Goal: Task Accomplishment & Management: Manage account settings

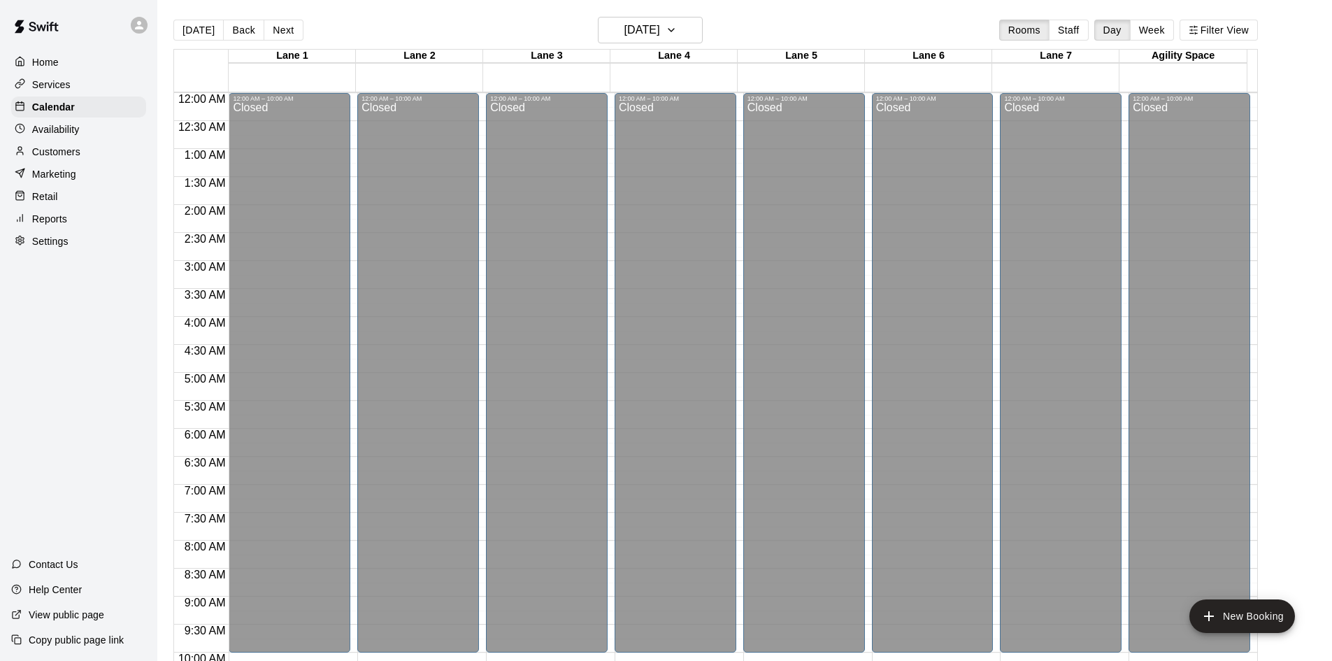
scroll to position [437, 0]
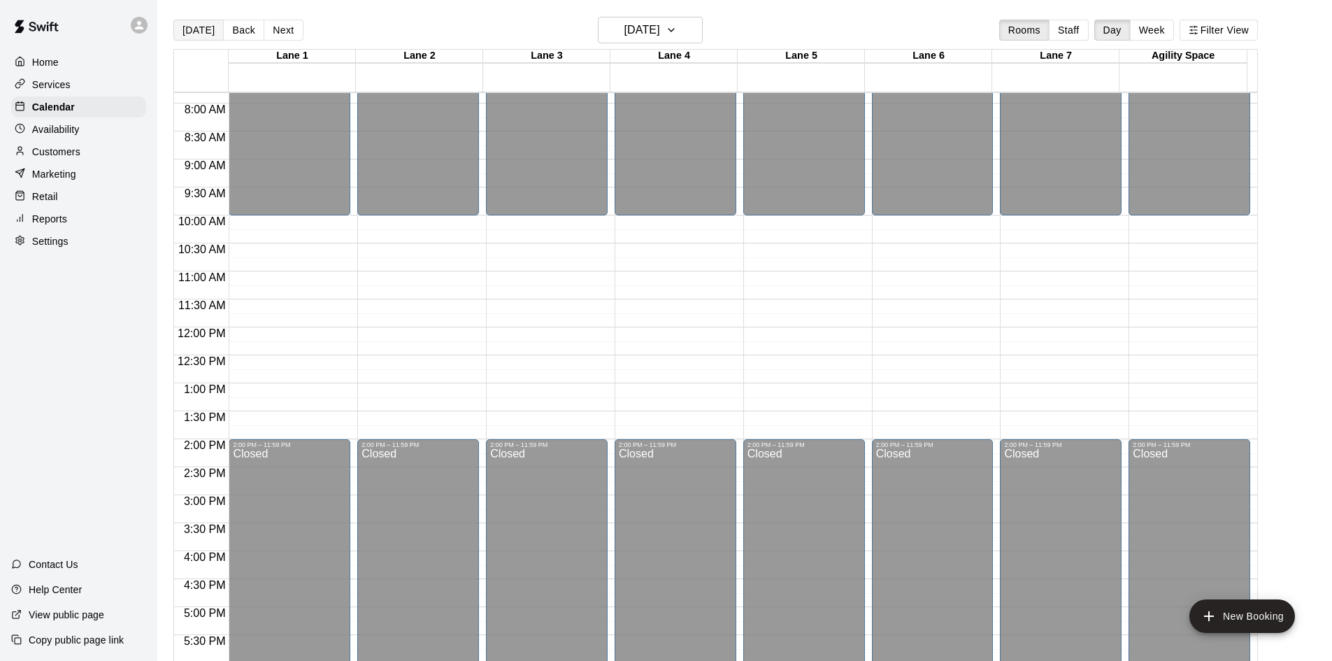
click at [204, 34] on button "[DATE]" at bounding box center [198, 30] width 50 height 21
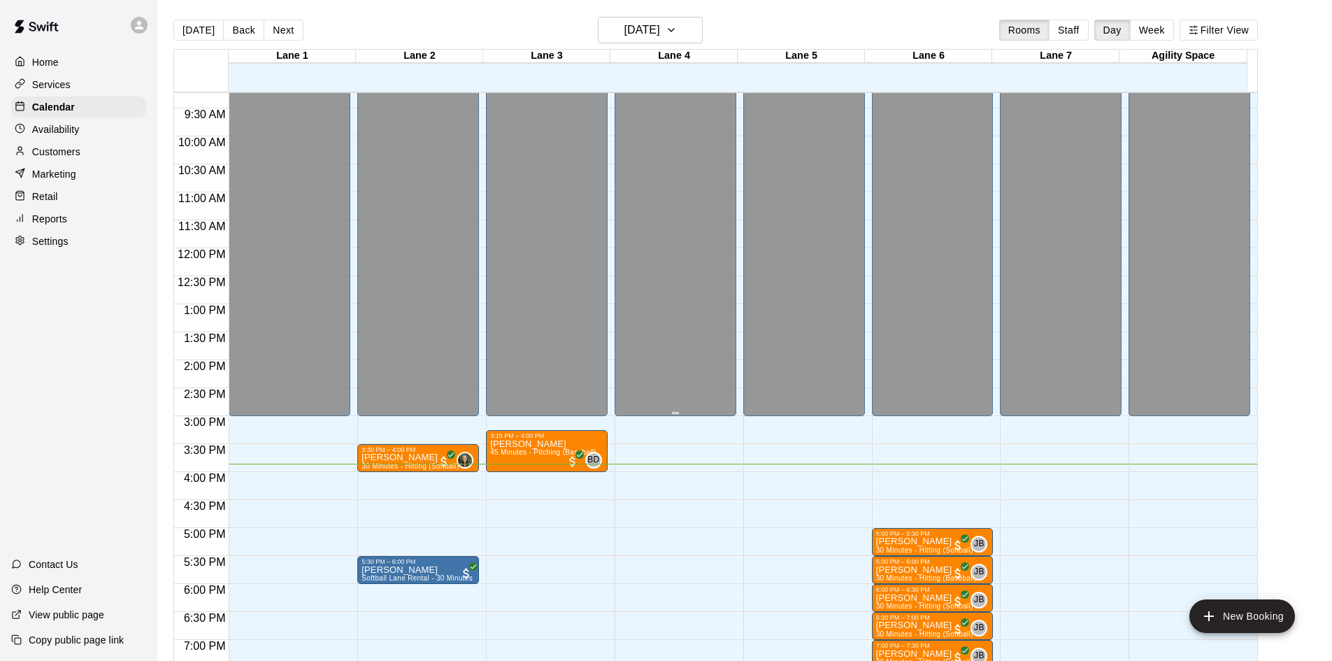
scroll to position [760, 0]
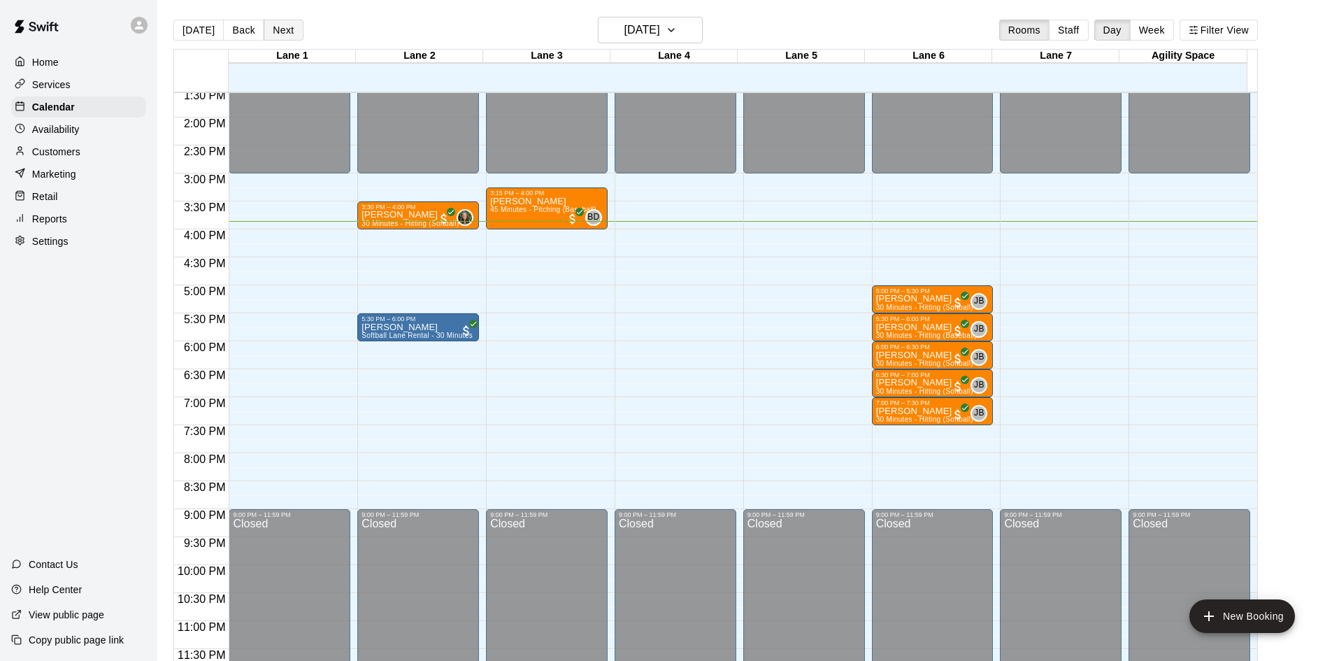
click at [293, 31] on button "Next" at bounding box center [283, 30] width 39 height 21
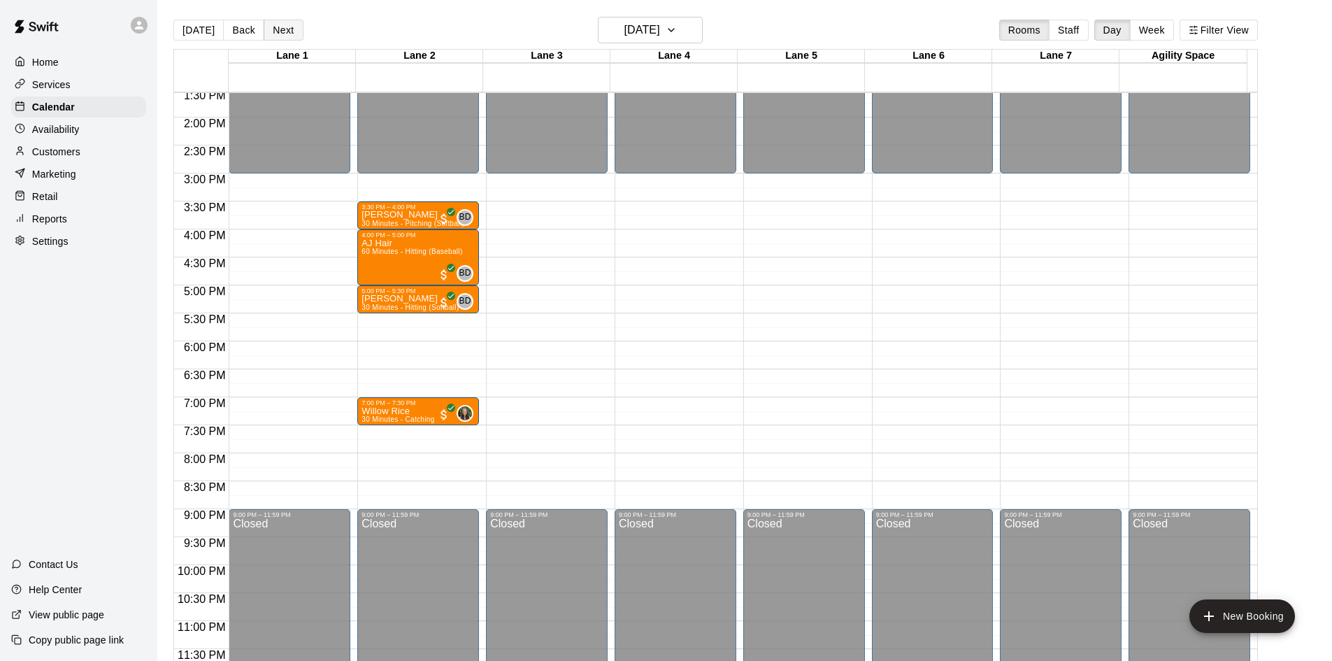
click at [293, 31] on button "Next" at bounding box center [283, 30] width 39 height 21
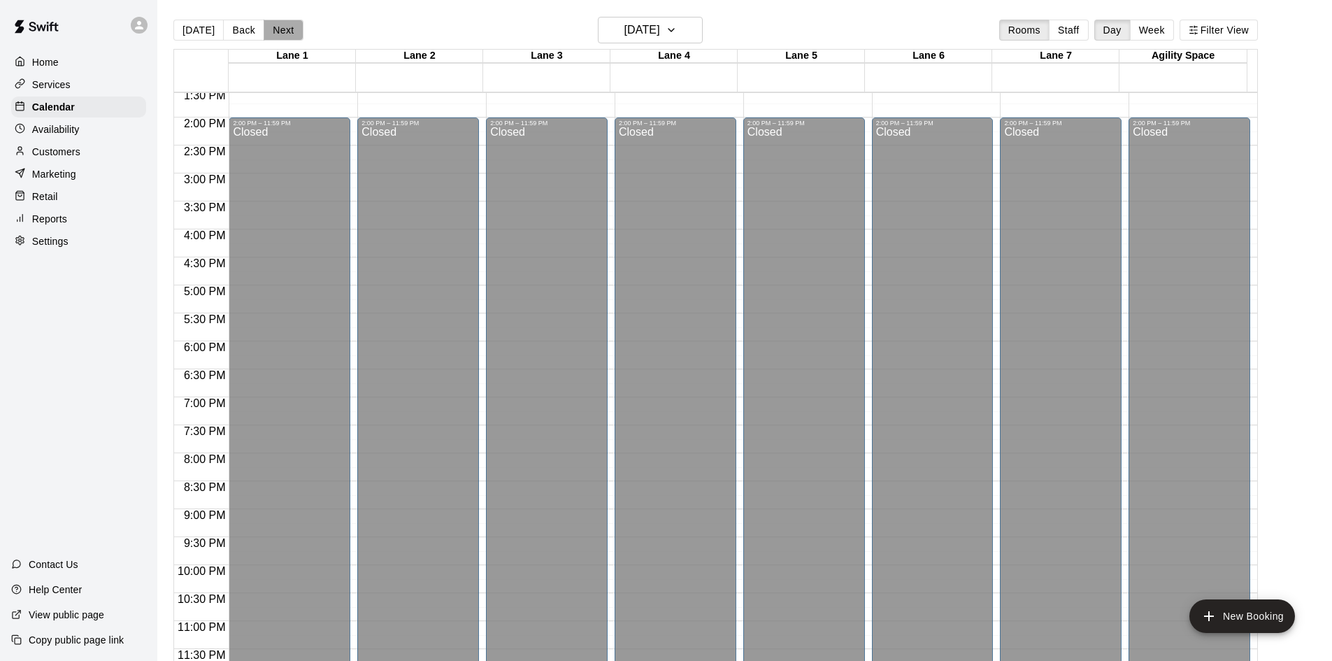
click at [293, 31] on button "Next" at bounding box center [283, 30] width 39 height 21
click at [293, 29] on button "Next" at bounding box center [283, 30] width 39 height 21
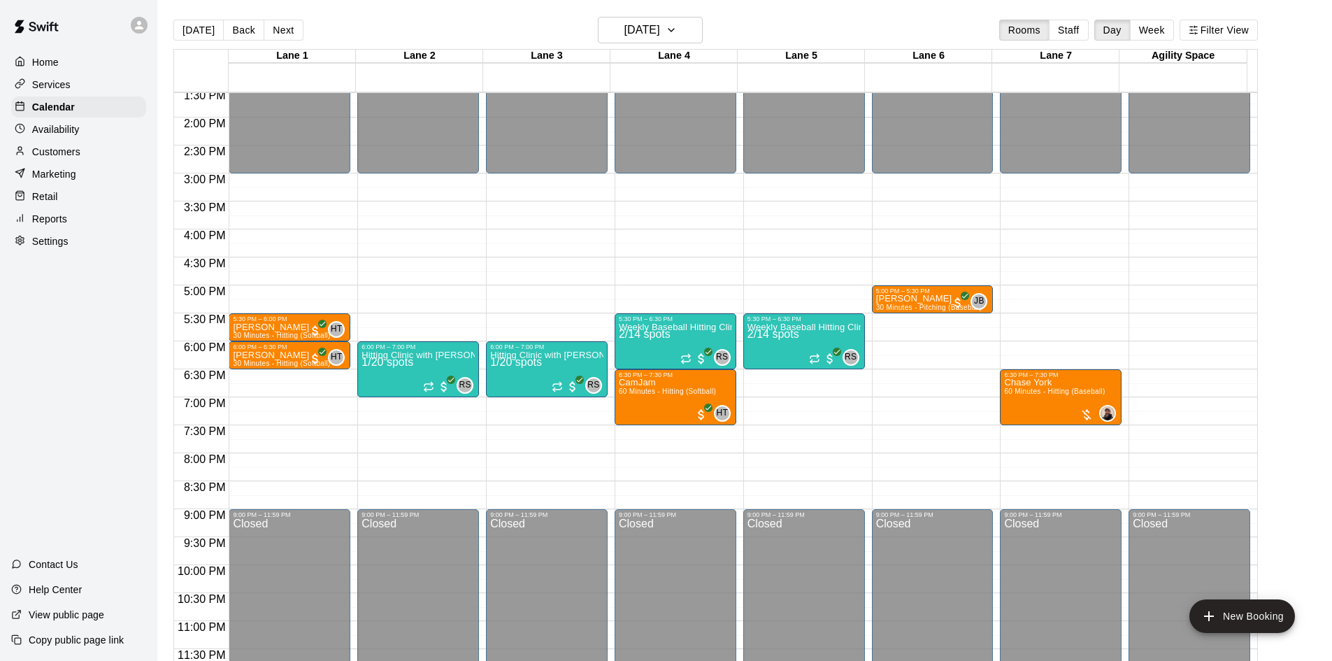
click at [78, 130] on p "Availability" at bounding box center [56, 129] width 48 height 14
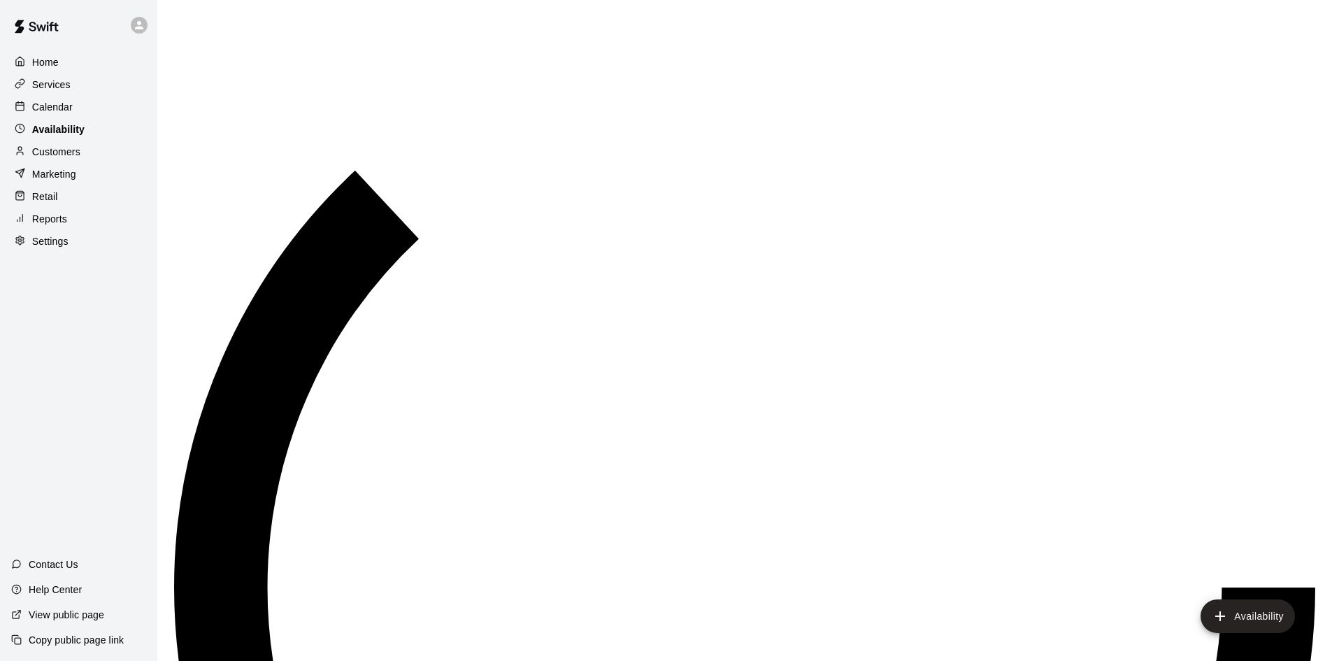
scroll to position [759, 0]
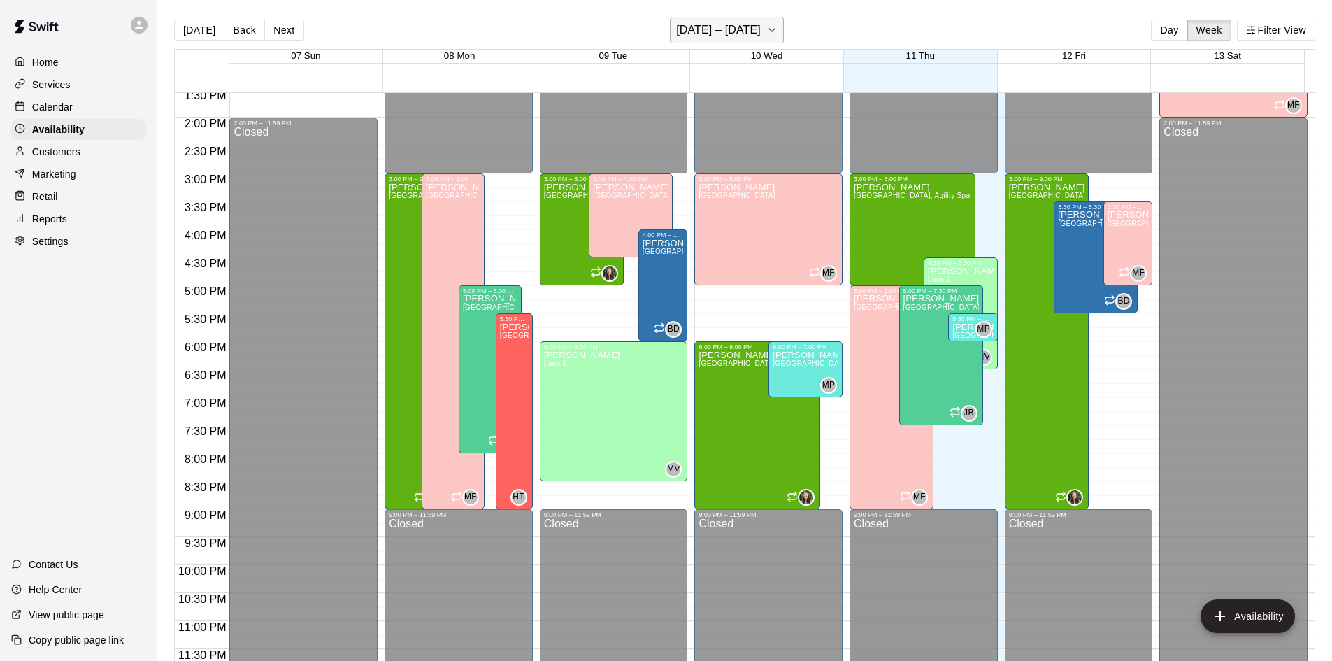
click at [766, 33] on button "[DATE] – [DATE]" at bounding box center [727, 30] width 114 height 27
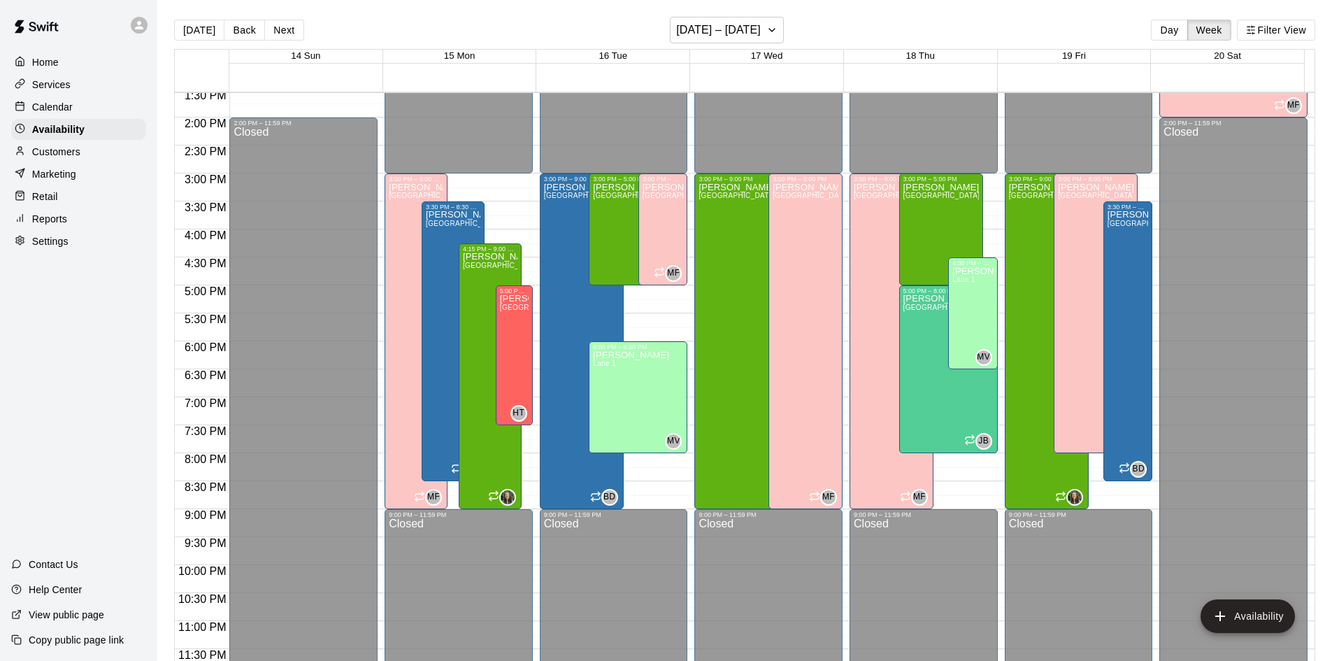
click at [93, 106] on div "Calendar" at bounding box center [78, 106] width 135 height 21
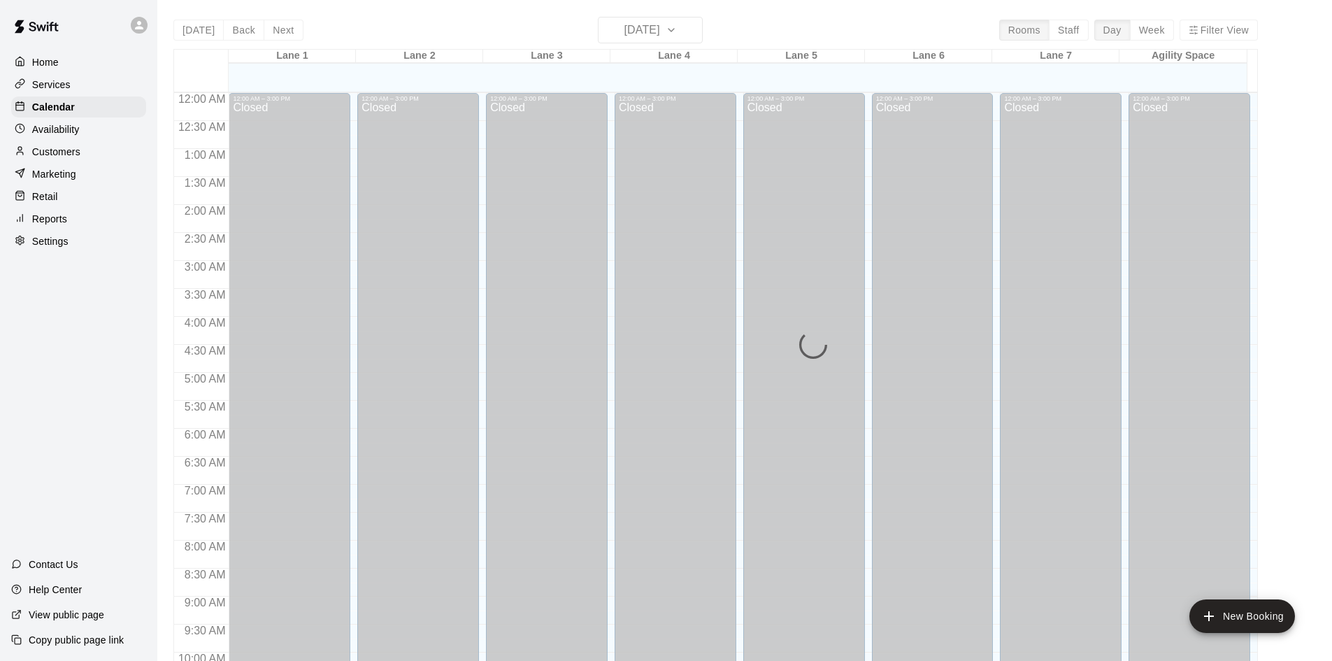
scroll to position [717, 0]
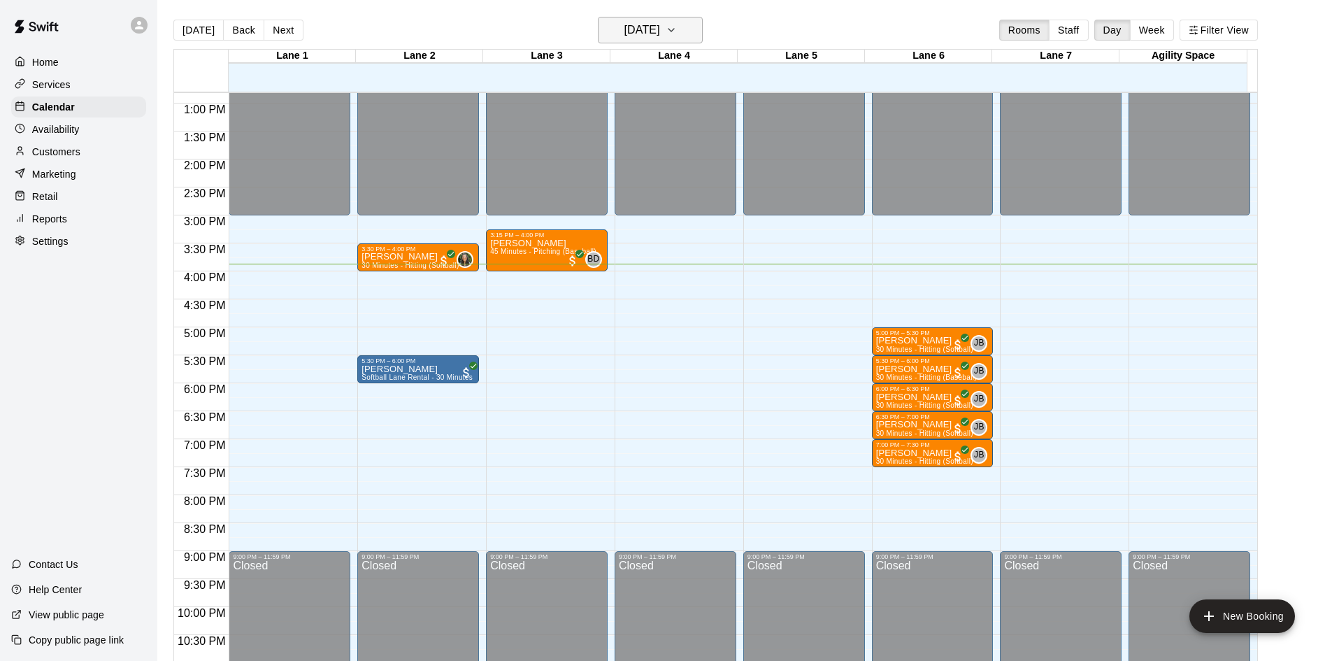
click at [660, 24] on h6 "[DATE]" at bounding box center [642, 30] width 36 height 20
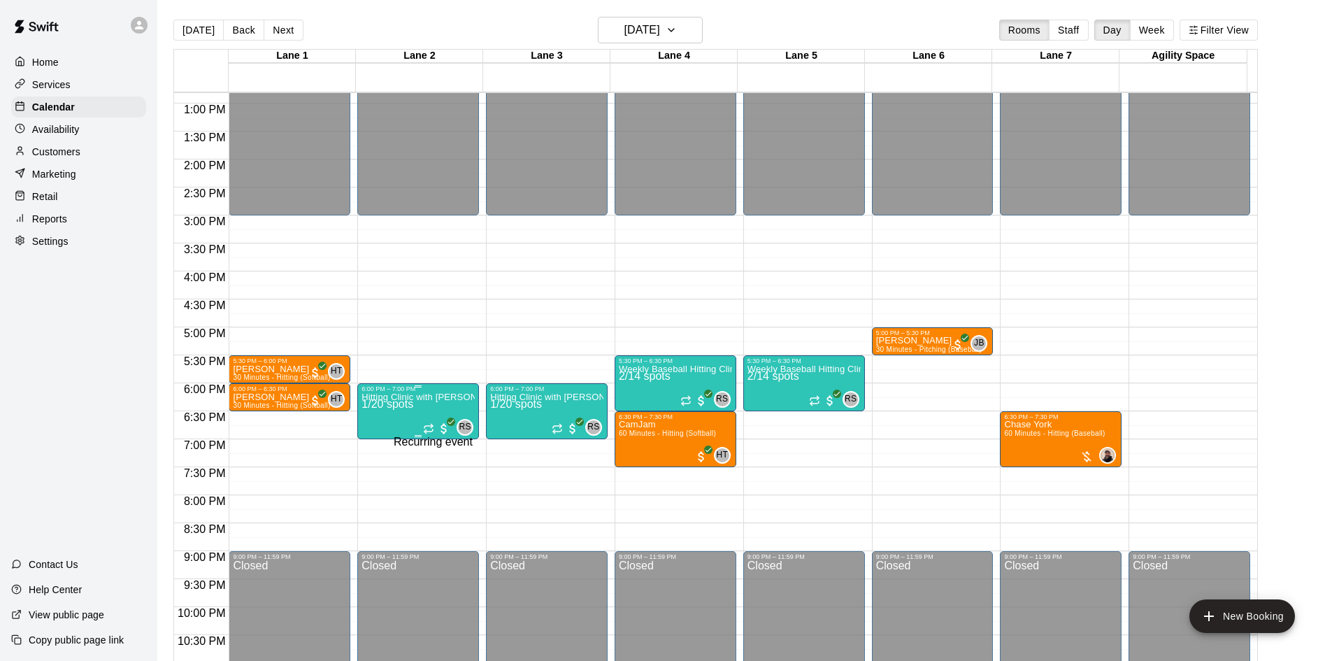
click at [425, 426] on icon "Recurring event" at bounding box center [428, 428] width 11 height 11
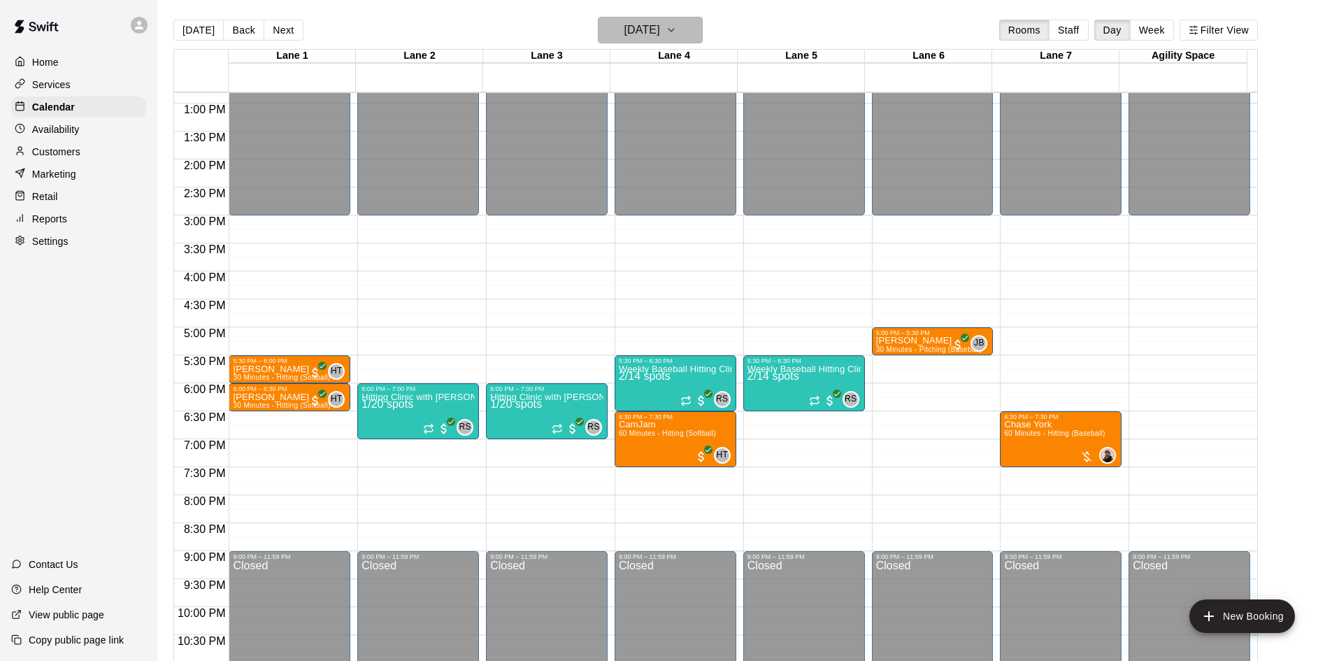
click at [703, 30] on button "[DATE]" at bounding box center [650, 30] width 105 height 27
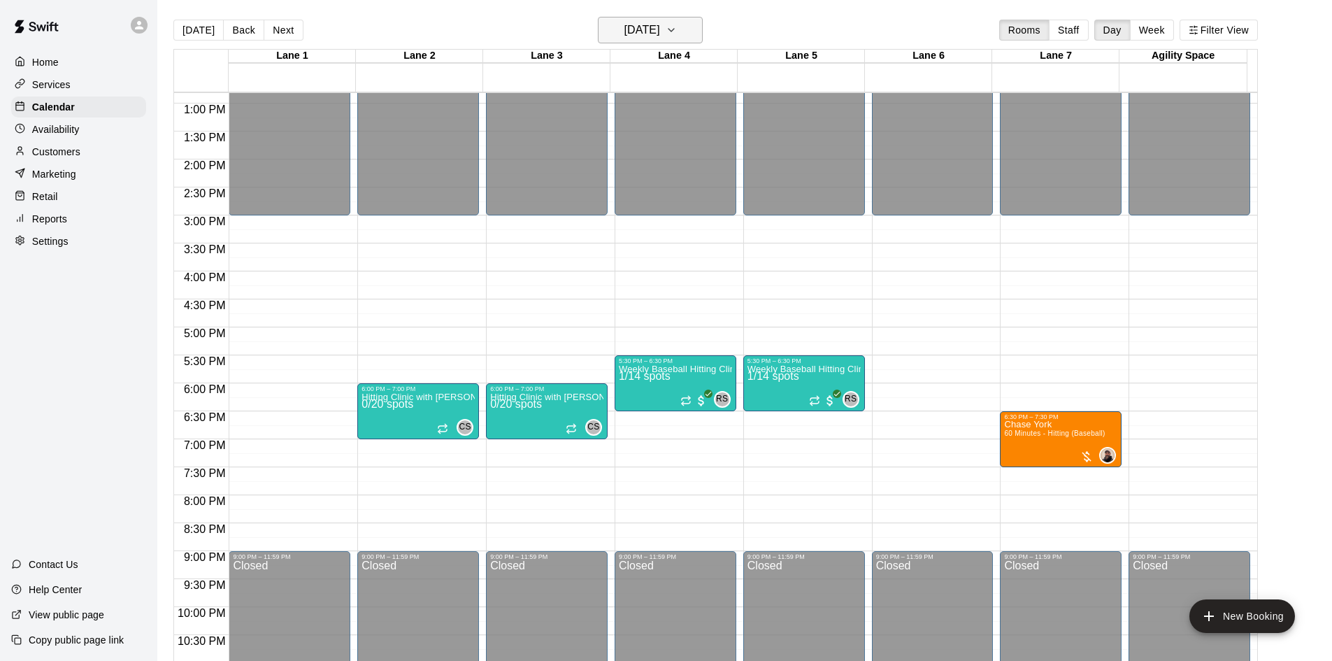
click at [677, 33] on icon "button" at bounding box center [671, 30] width 11 height 17
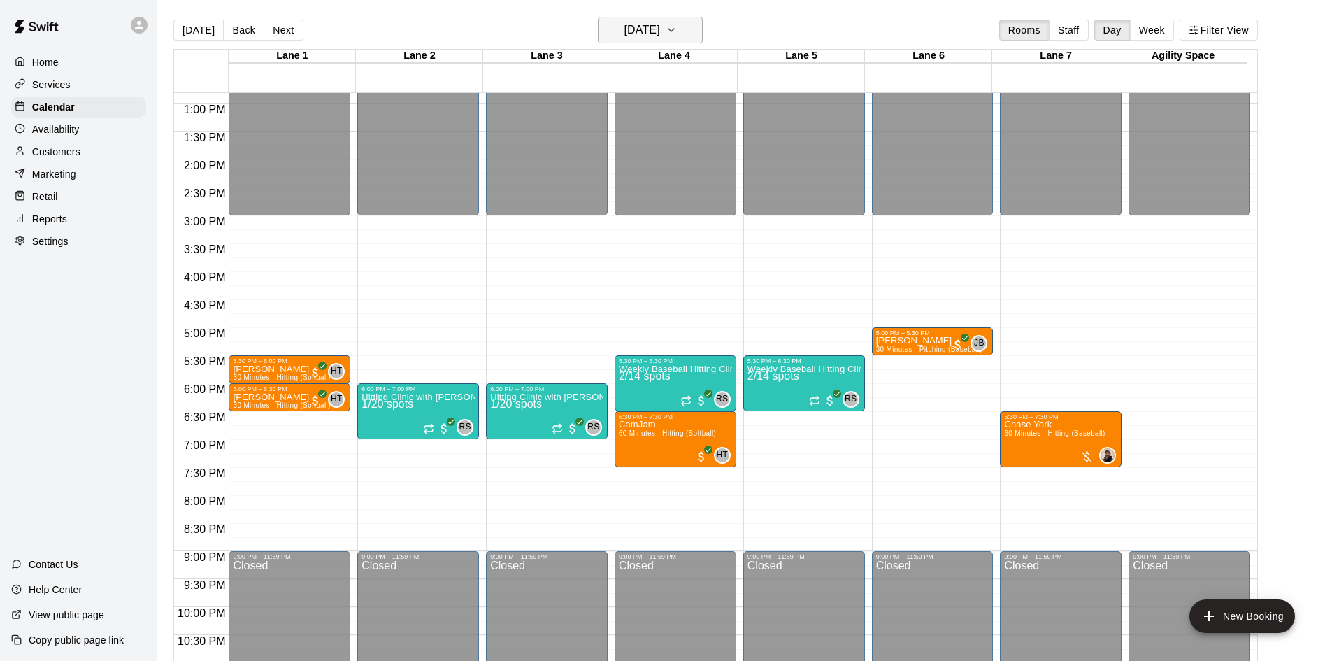
click at [685, 30] on button "[DATE]" at bounding box center [650, 30] width 105 height 27
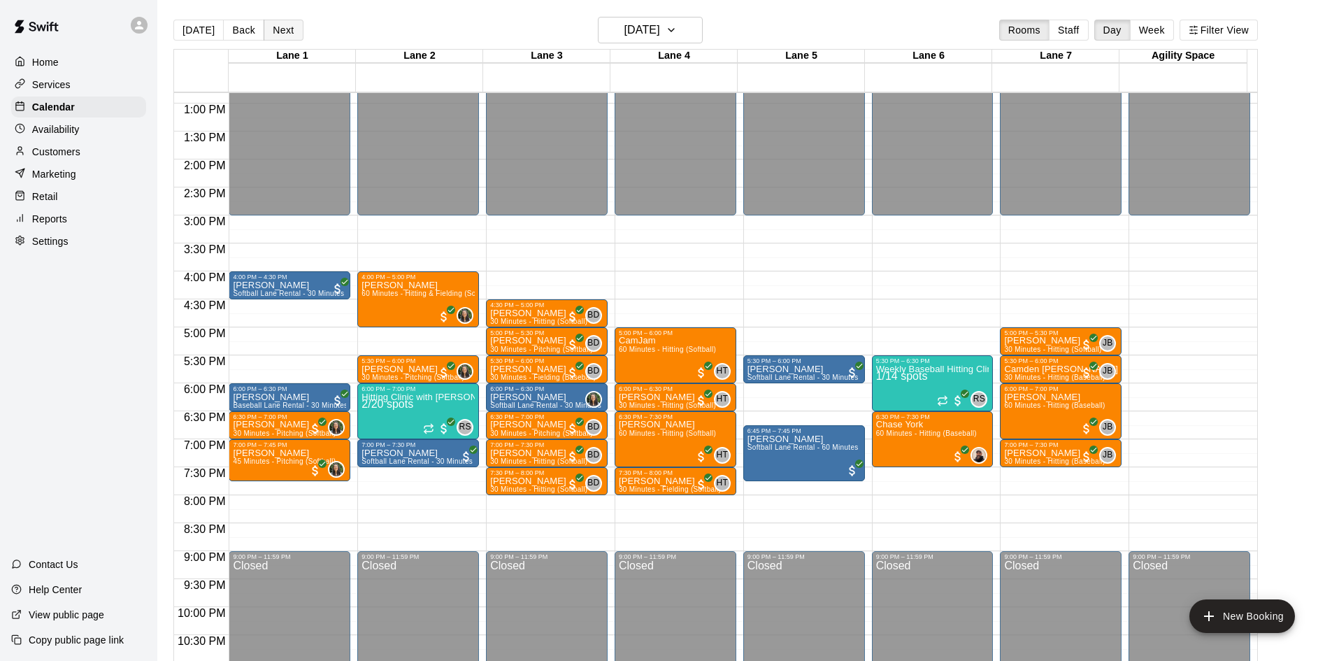
click at [283, 29] on button "Next" at bounding box center [283, 30] width 39 height 21
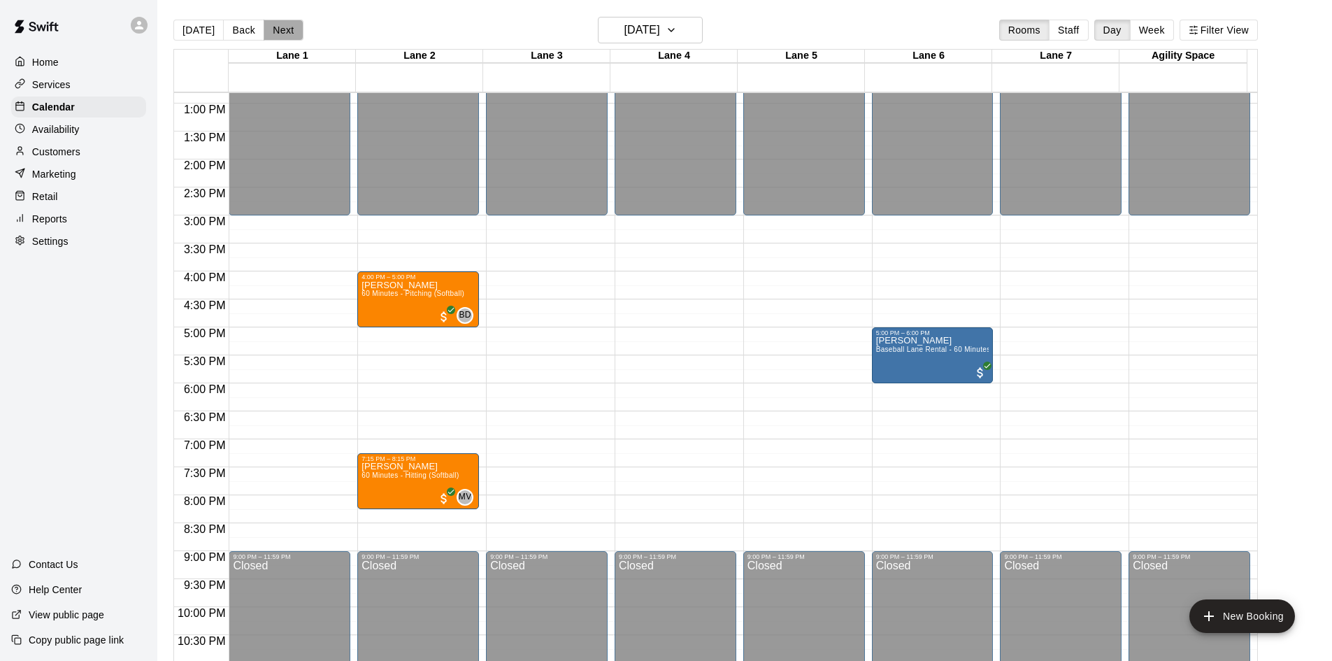
click at [283, 29] on button "Next" at bounding box center [283, 30] width 39 height 21
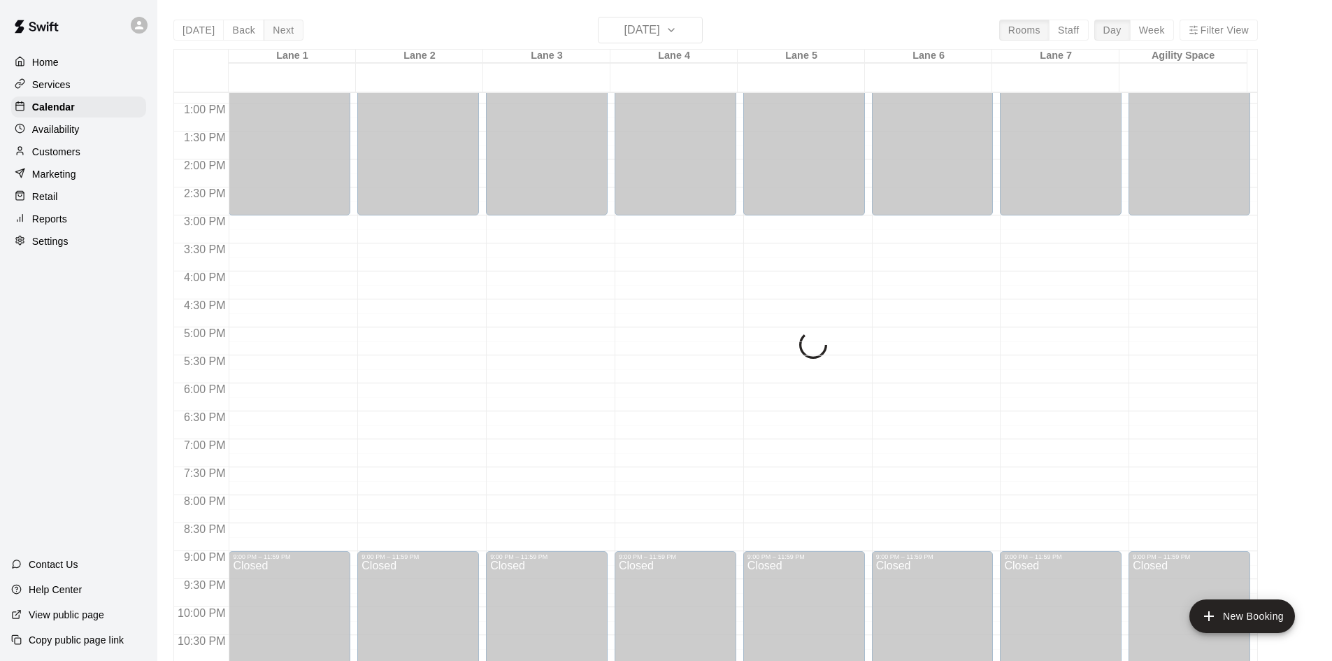
click at [283, 29] on button "Next" at bounding box center [283, 30] width 39 height 21
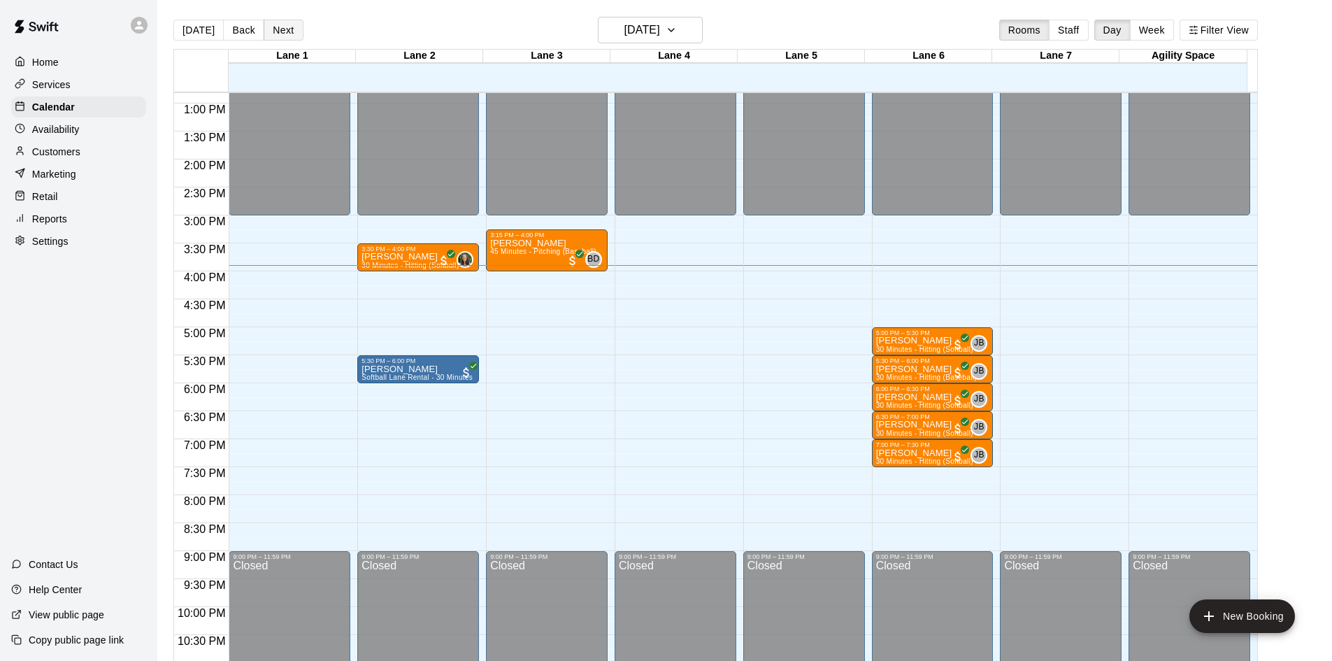
click at [283, 29] on button "Next" at bounding box center [283, 30] width 39 height 21
